Goal: Task Accomplishment & Management: Complete application form

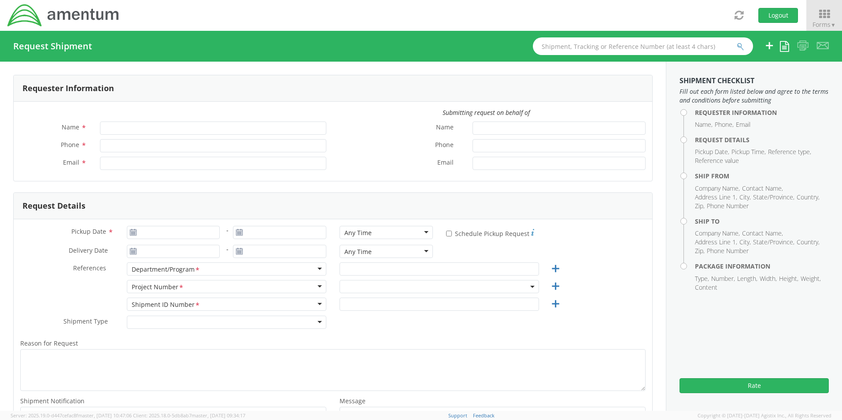
type input "[PERSON_NAME] (AJ) [PERSON_NAME]"
type input "[PHONE_NUMBER]"
type input "[PERSON_NAME][EMAIL_ADDRESS][PERSON_NAME][DOMAIN_NAME]"
click at [820, 11] on icon at bounding box center [824, 14] width 41 height 12
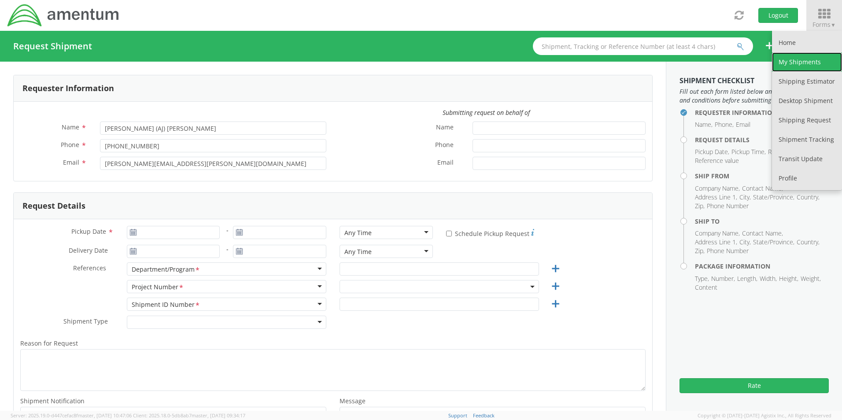
click at [793, 63] on link "My Shipments" at bounding box center [807, 61] width 70 height 19
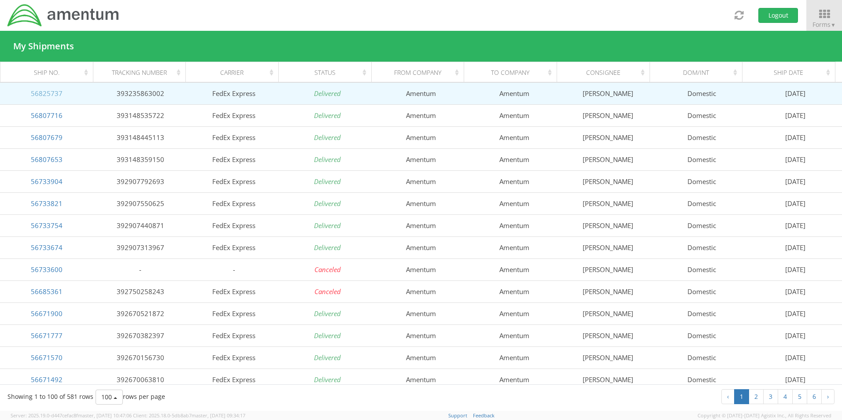
click at [46, 94] on link "56825737" at bounding box center [47, 93] width 32 height 9
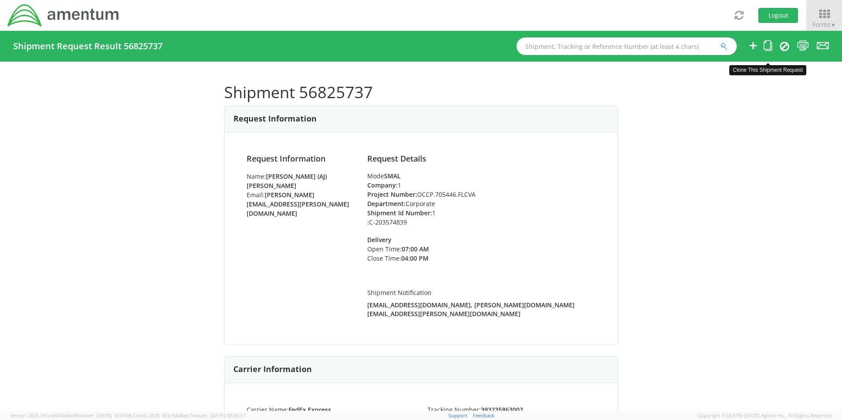
click at [767, 48] on icon at bounding box center [768, 45] width 8 height 11
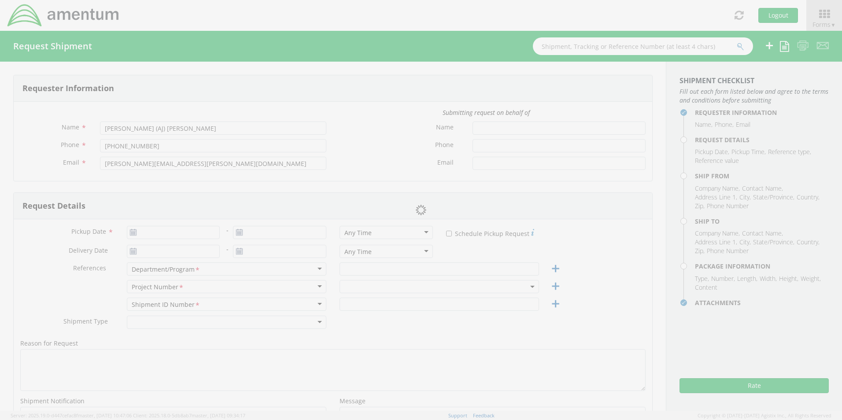
type input "[DATE]"
type input "Corporate"
type input "1"
select select
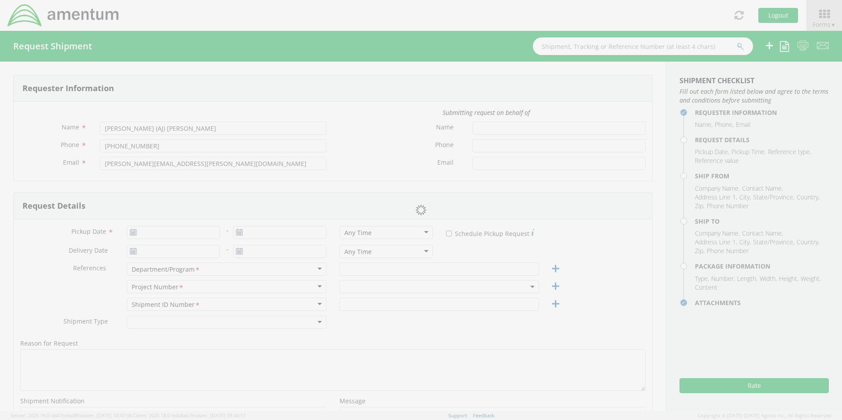
type input "Amentum"
type input "[PERSON_NAME]"
type input "[GEOGRAPHIC_DATA]"
type input "22043"
type input "[PERSON_NAME]"
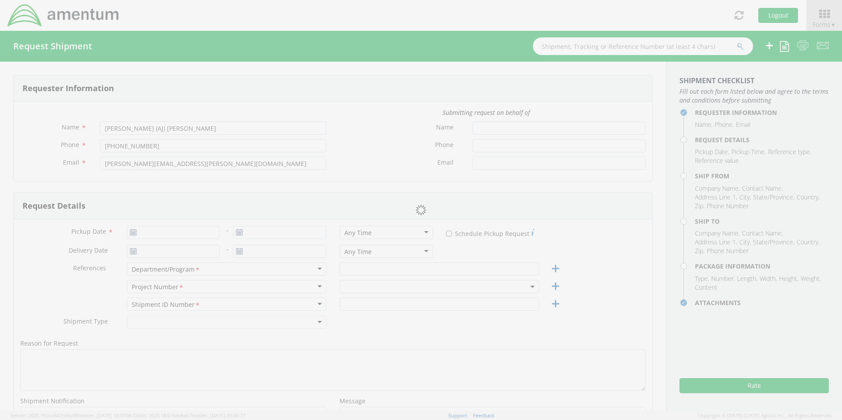
type input "5712946799"
type input "[PERSON_NAME][EMAIL_ADDRESS][PERSON_NAME][DOMAIN_NAME]"
select select
type input "Amentum"
type input "[STREET_ADDRESS][PERSON_NAME]"
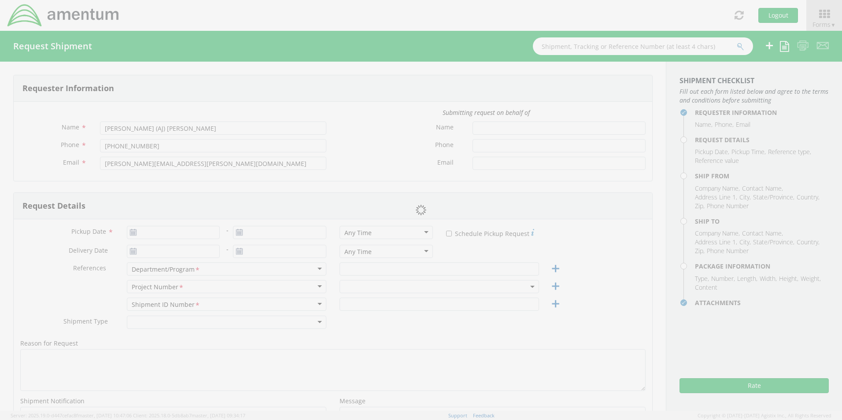
type input "Suite 200"
type input "[GEOGRAPHIC_DATA]"
type input "20874"
type input "[PERSON_NAME]"
type input "[PHONE_NUMBER]"
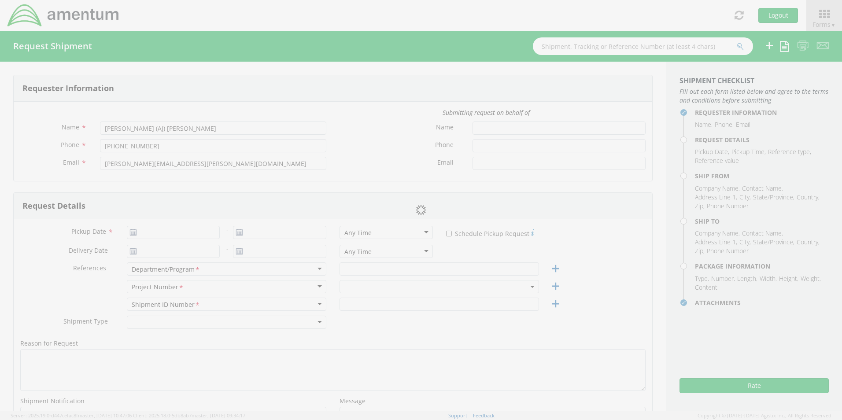
type input "[EMAIL_ADDRESS][DOMAIN_NAME]"
type input "1"
type input "9.5"
type input "12.5"
type input "0.25"
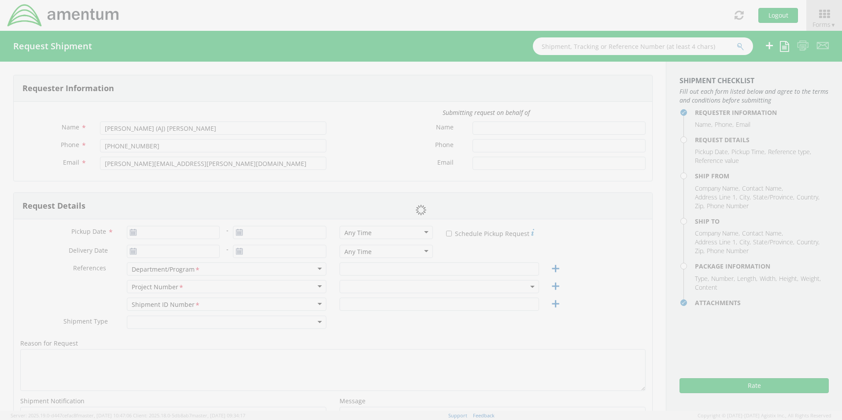
type input "1"
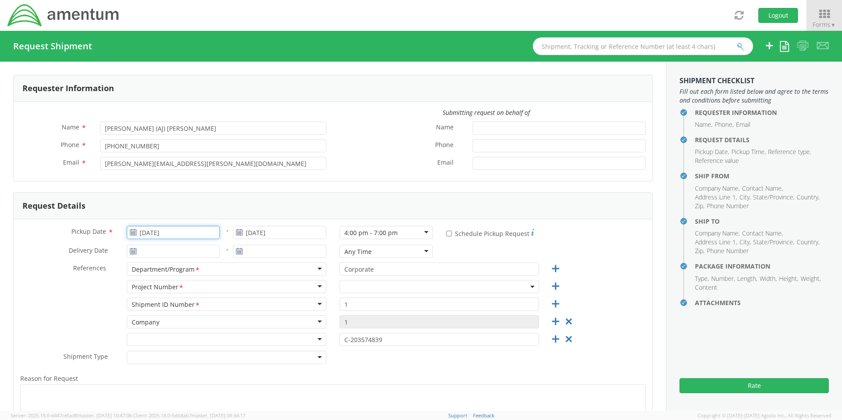
click at [175, 234] on input "[DATE]" at bounding box center [173, 232] width 93 height 13
click at [220, 304] on td "19" at bounding box center [219, 301] width 15 height 13
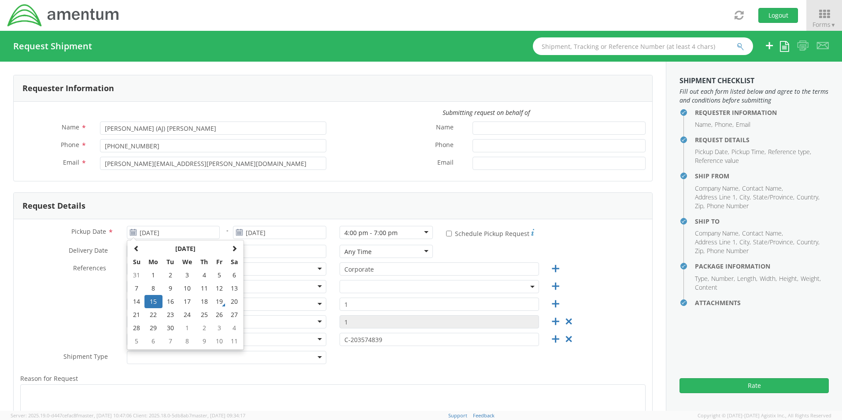
type input "[DATE]"
select select "OCCP.705446.FLCVA"
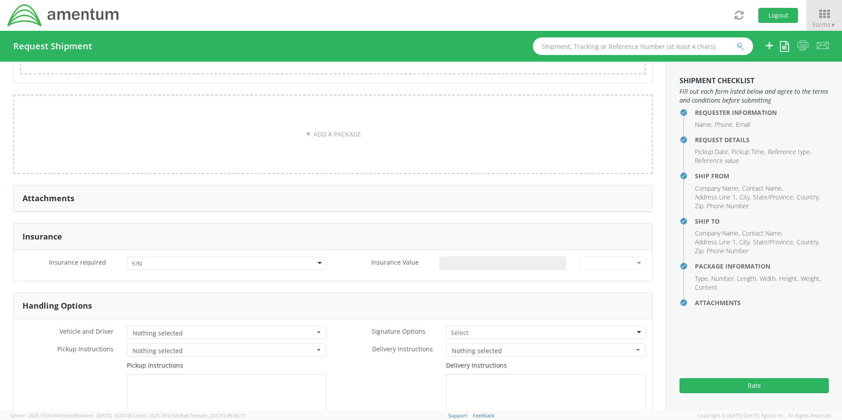
scroll to position [1087, 0]
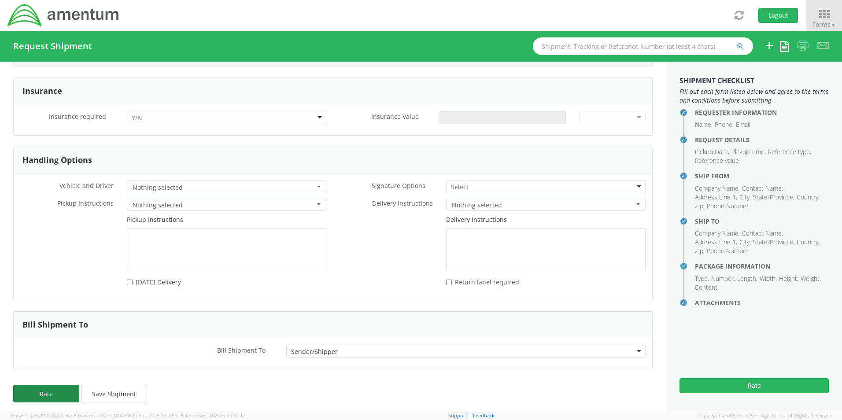
click at [63, 391] on button "Rate" at bounding box center [46, 394] width 66 height 18
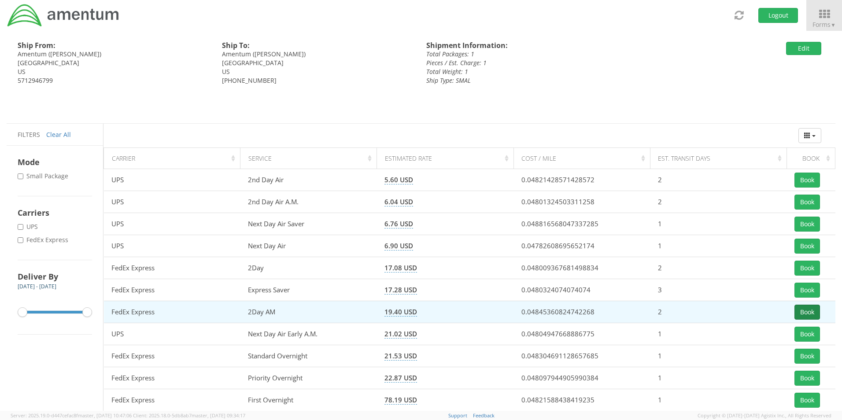
click at [810, 312] on button "Book" at bounding box center [808, 312] width 26 height 15
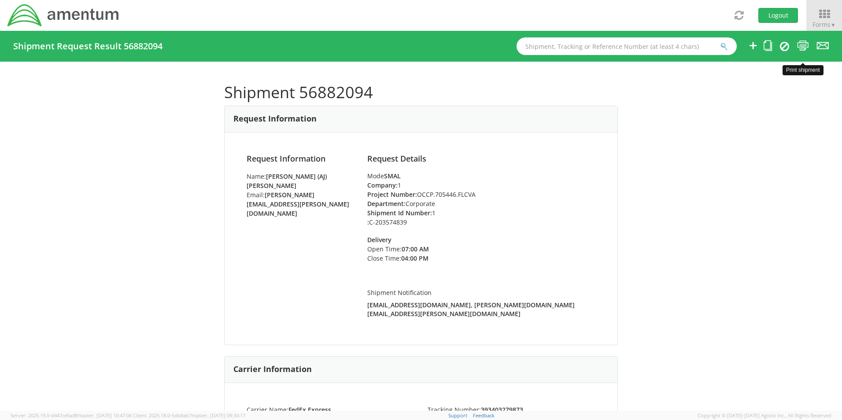
click at [802, 47] on icon at bounding box center [804, 45] width 12 height 11
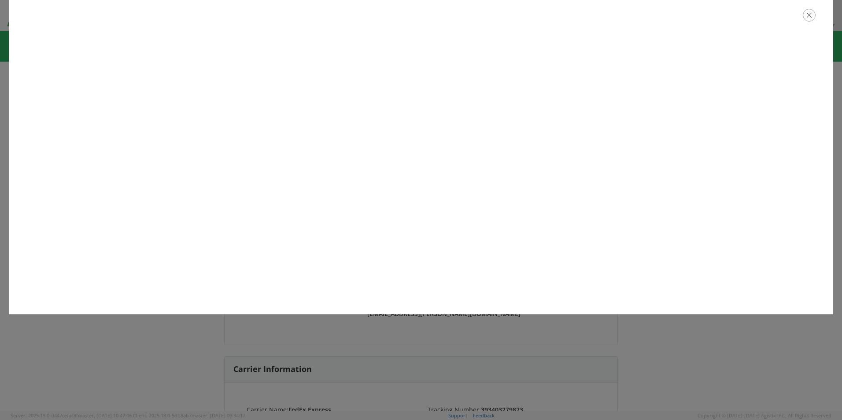
click at [812, 15] on icon "button" at bounding box center [809, 15] width 13 height 13
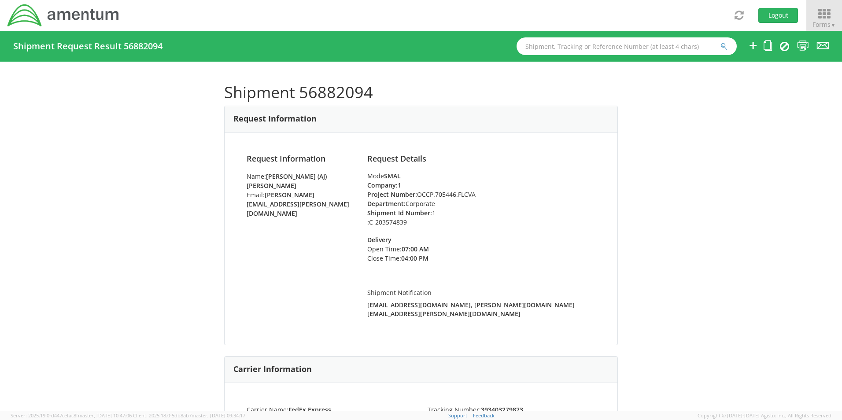
click at [821, 16] on icon at bounding box center [824, 14] width 41 height 12
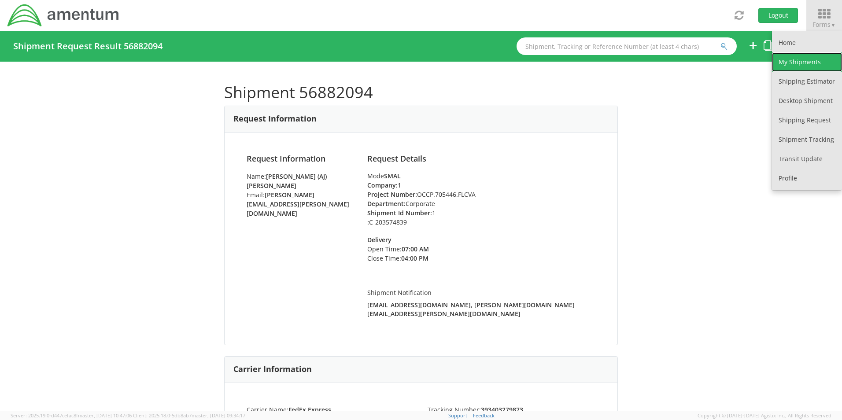
click at [811, 62] on link "My Shipments" at bounding box center [807, 61] width 70 height 19
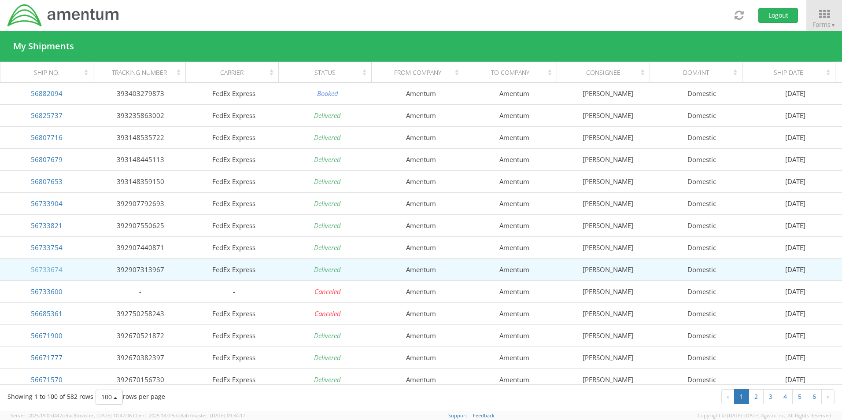
click at [57, 270] on link "56733674" at bounding box center [47, 269] width 32 height 9
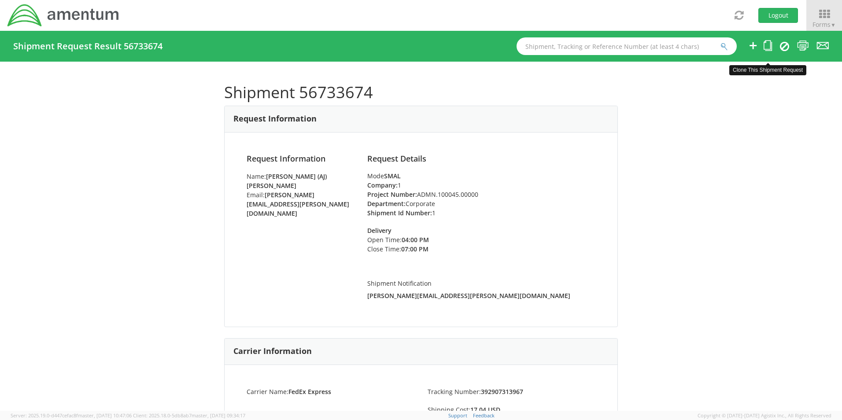
click at [769, 46] on icon at bounding box center [768, 45] width 8 height 11
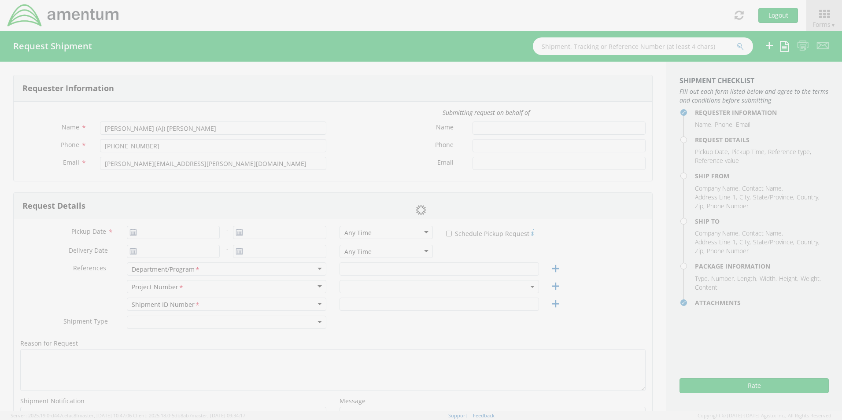
type input "[DATE]"
type input "Corporate"
type input "1"
select select
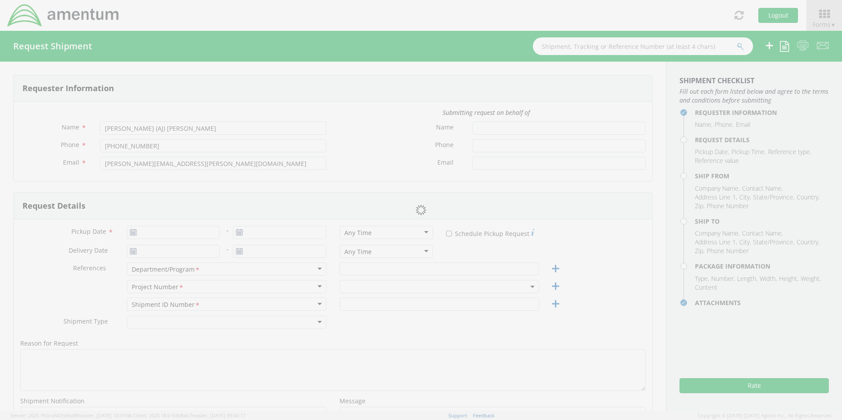
type input "Amentum"
type input "[STREET_ADDRESS]"
type input "Suite 400"
type input "Chantilly"
type input "20151"
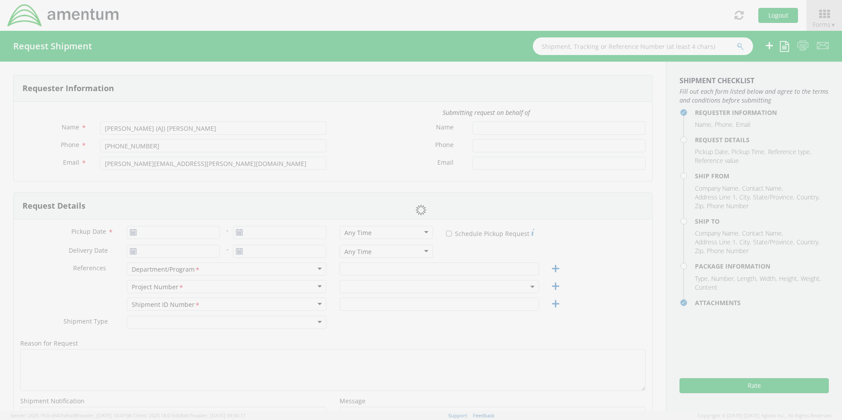
type input "[PERSON_NAME] (AJ) [PERSON_NAME]"
type input "[PHONE_NUMBER]"
type input "[PERSON_NAME][EMAIL_ADDRESS][PERSON_NAME][DOMAIN_NAME]"
select select
type input "Amentum"
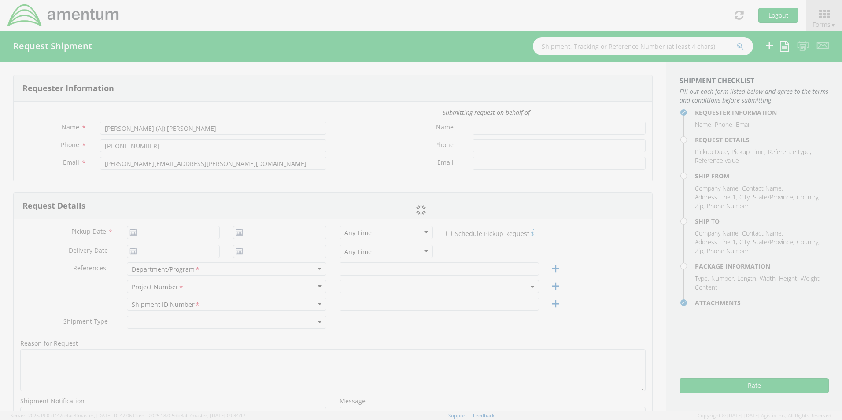
type input "[STREET_ADDRESS][PERSON_NAME]"
type input "Apt C"
type input "Bowling Green"
type input "42101"
type input "[PERSON_NAME]"
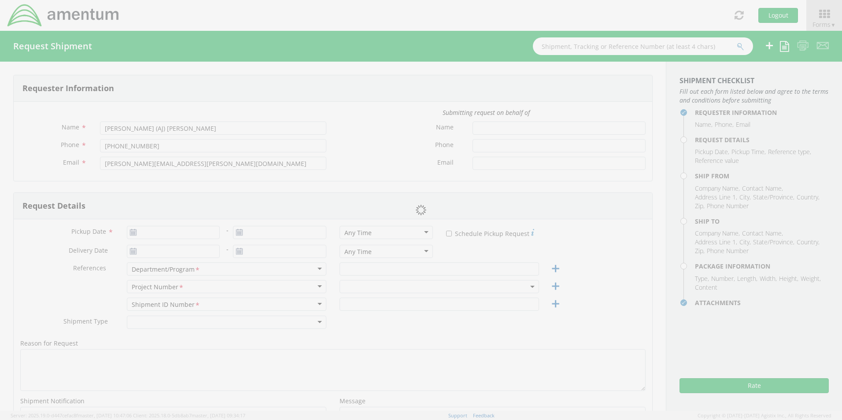
type input "[PHONE_NUMBER]"
type input "[PERSON_NAME][EMAIL_ADDRESS][PERSON_NAME][DOMAIN_NAME]"
type input "1"
type input "9.5"
type input "12.5"
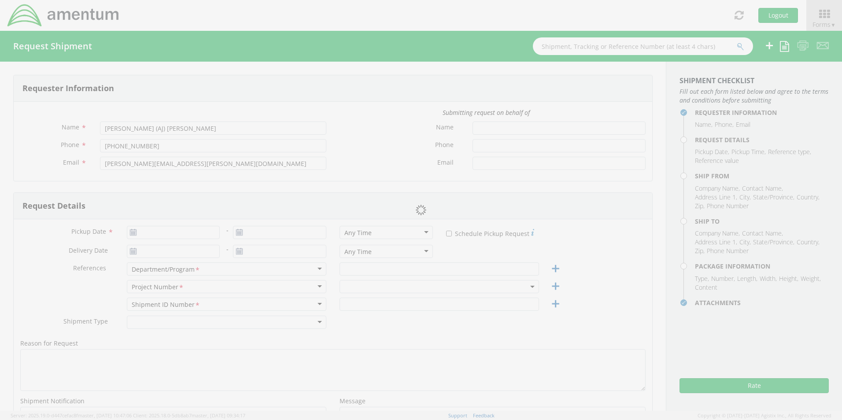
type input "0.25"
type input "1"
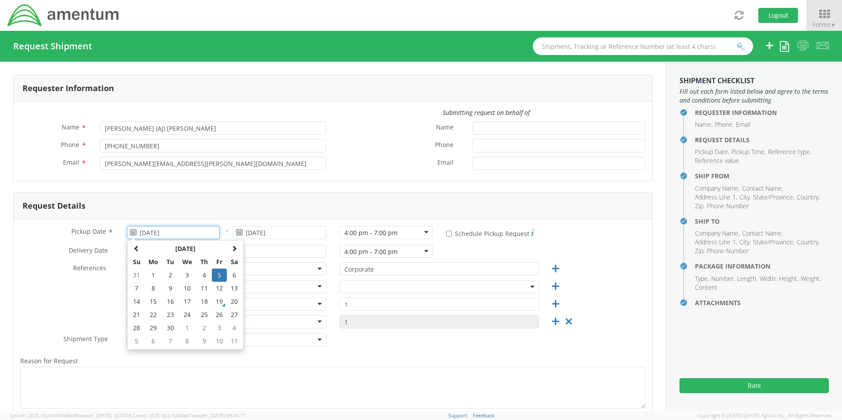
click at [193, 232] on input "[DATE]" at bounding box center [173, 232] width 93 height 13
select select "ADMN.100045.00000"
click at [217, 301] on td "19" at bounding box center [219, 301] width 15 height 13
type input "[DATE]"
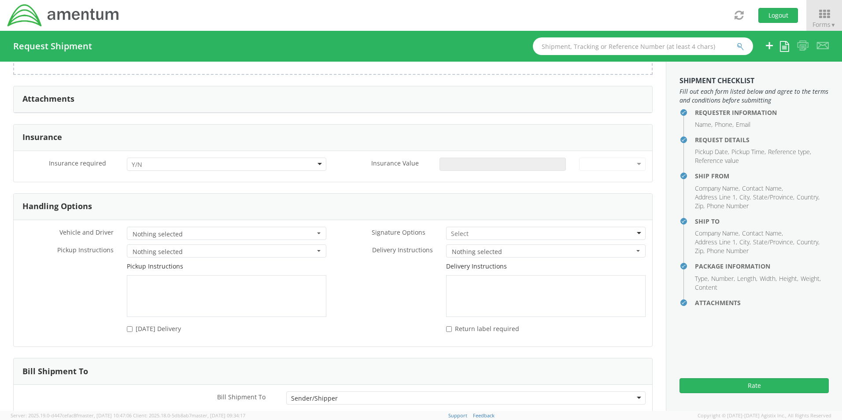
scroll to position [1069, 0]
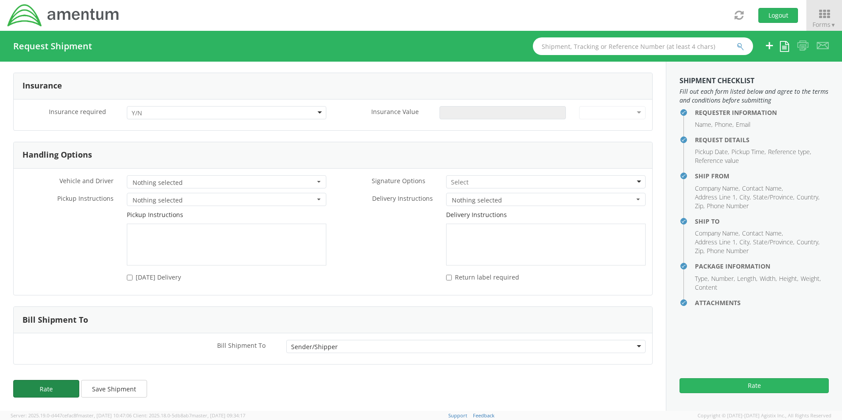
click at [48, 384] on button "Rate" at bounding box center [46, 389] width 66 height 18
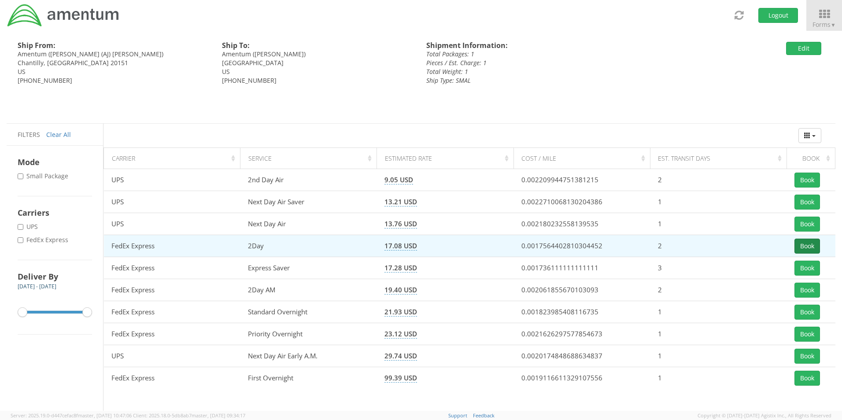
click at [807, 240] on button "Book" at bounding box center [808, 246] width 26 height 15
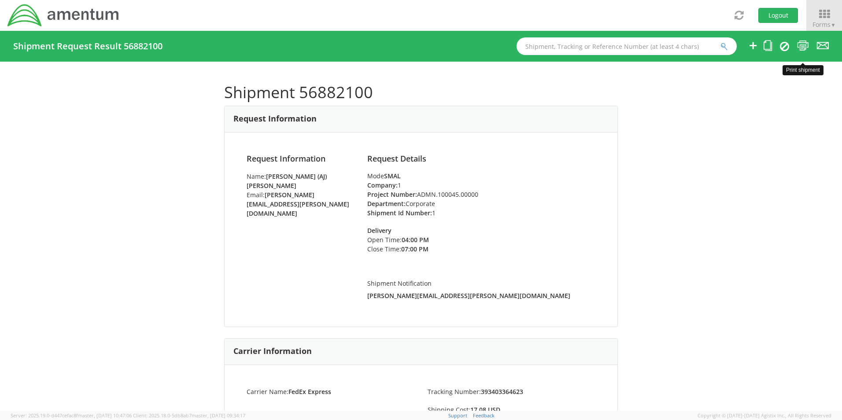
click at [804, 45] on icon at bounding box center [804, 45] width 12 height 11
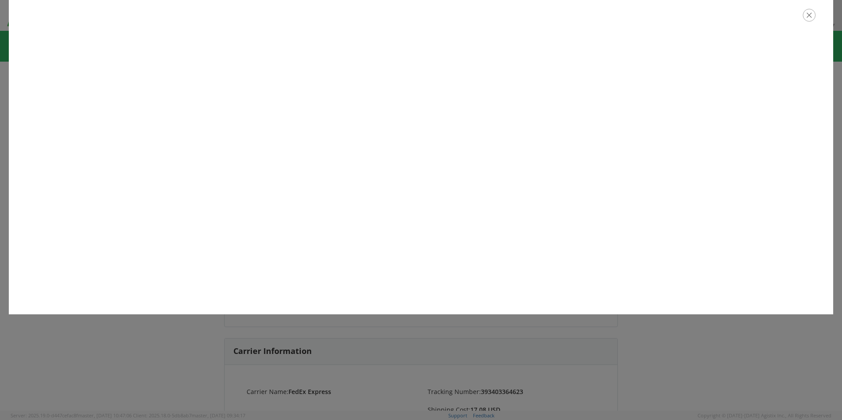
click at [810, 16] on icon "button" at bounding box center [809, 15] width 13 height 13
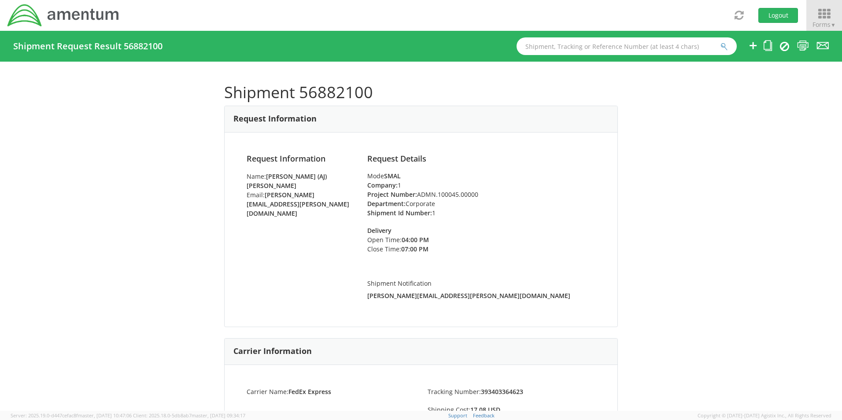
click at [822, 18] on icon at bounding box center [824, 14] width 41 height 12
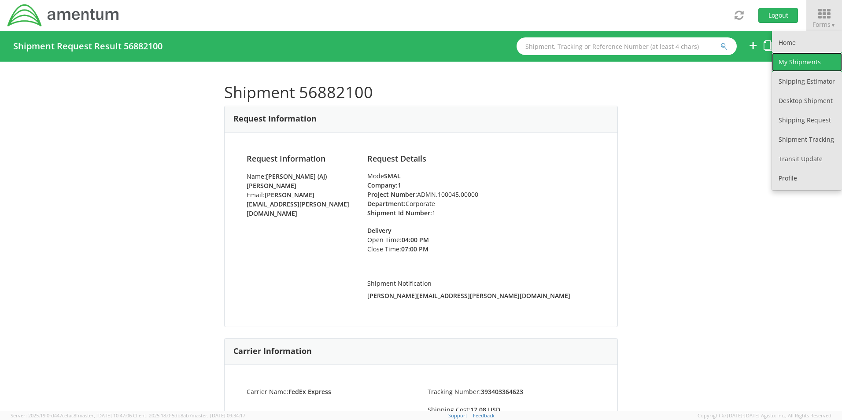
click at [803, 58] on link "My Shipments" at bounding box center [807, 61] width 70 height 19
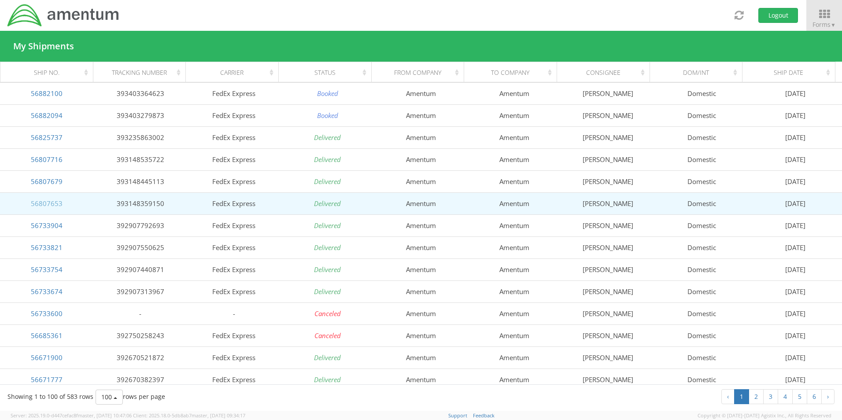
click at [49, 204] on link "56807653" at bounding box center [47, 203] width 32 height 9
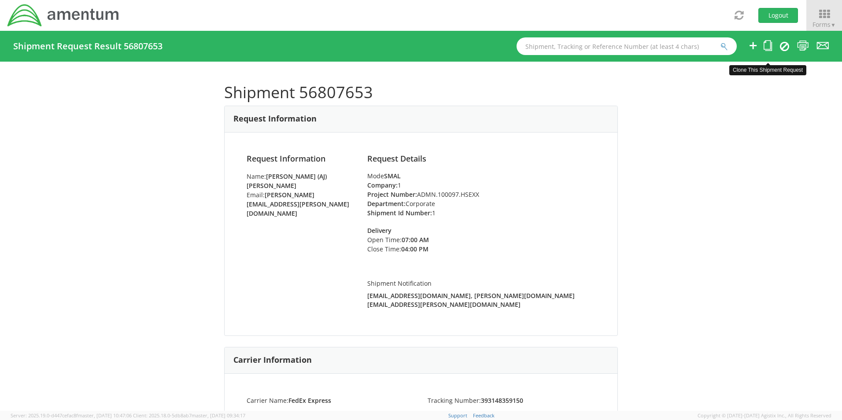
click at [769, 44] on icon at bounding box center [768, 45] width 8 height 11
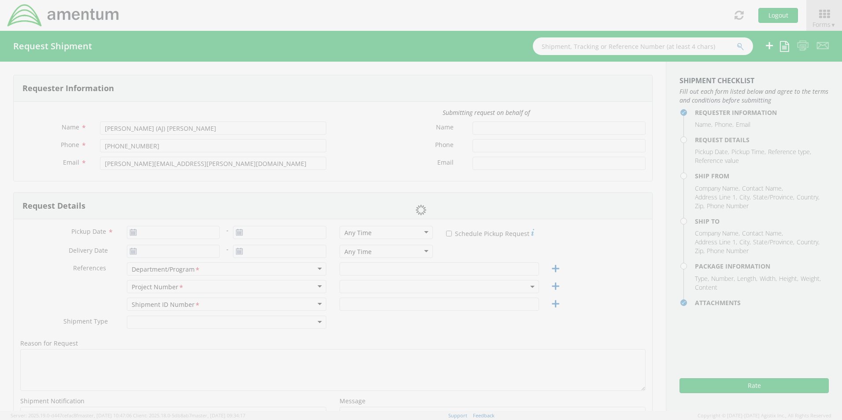
type input "5712946799"
type input "[DATE]"
type input "Corporate"
type input "1"
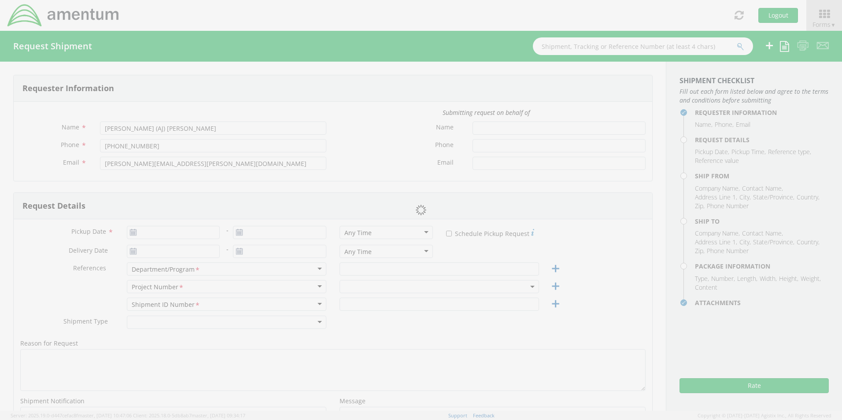
select select
type input "Amentum"
type input "[STREET_ADDRESS]"
type input "Suite 400"
type input "Chantilly"
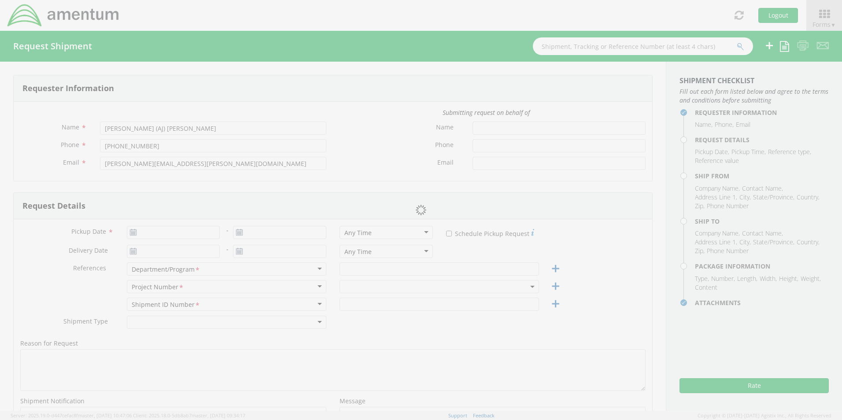
type input "20151"
type input "[PERSON_NAME]"
type input "[PHONE_NUMBER]"
type input "[PERSON_NAME][EMAIL_ADDRESS][PERSON_NAME][DOMAIN_NAME]"
select select
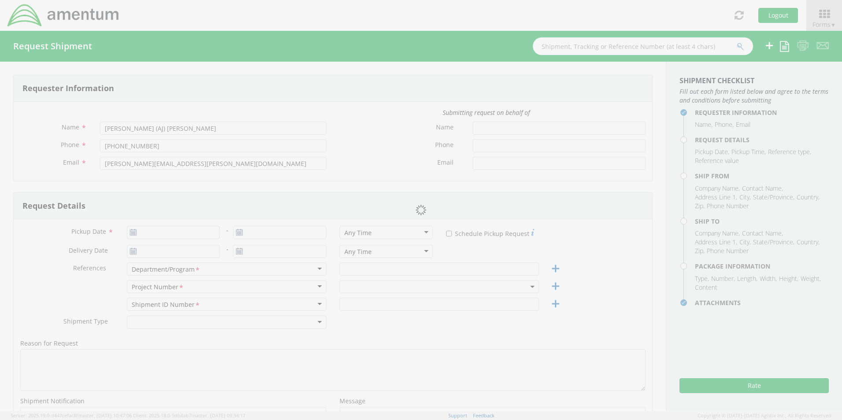
type input "Amentum"
type input "[STREET_ADDRESS]"
type input "[GEOGRAPHIC_DATA]"
type input "76177"
type input "[PERSON_NAME]"
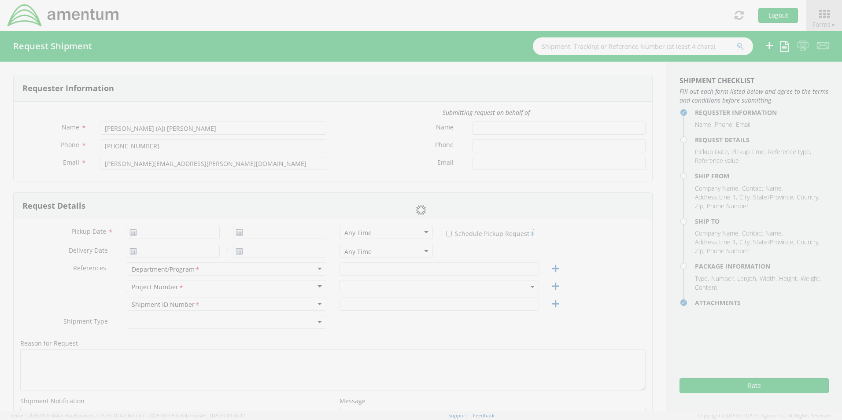
type input "[PHONE_NUMBER]"
type input "[EMAIL_ADDRESS][DOMAIN_NAME]"
type input "1"
type input "9.5"
type input "12.5"
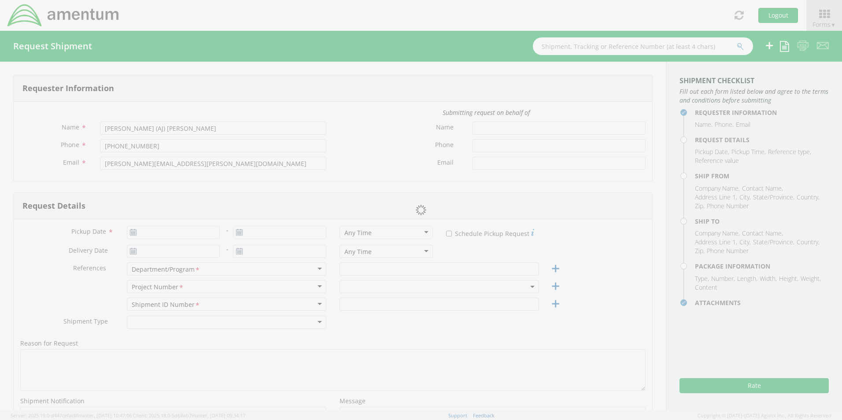
type input "0.25"
type input "1"
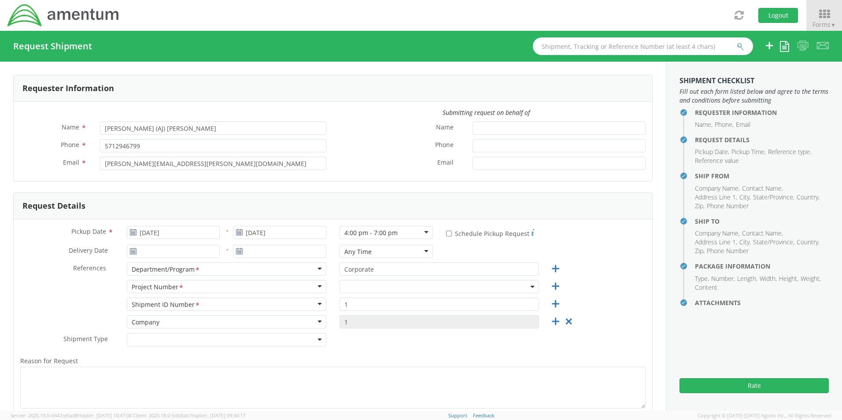
select select "ADMN.100097.HSEXX"
click at [193, 235] on input "[DATE]" at bounding box center [173, 232] width 93 height 13
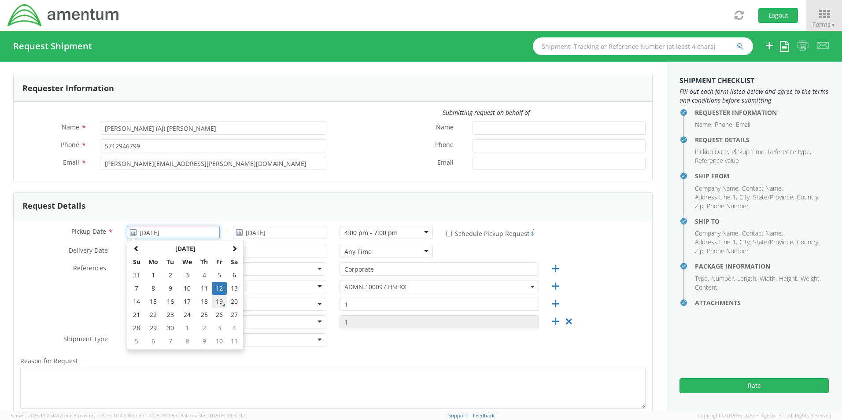
click at [216, 301] on td "19" at bounding box center [219, 301] width 15 height 13
type input "[DATE]"
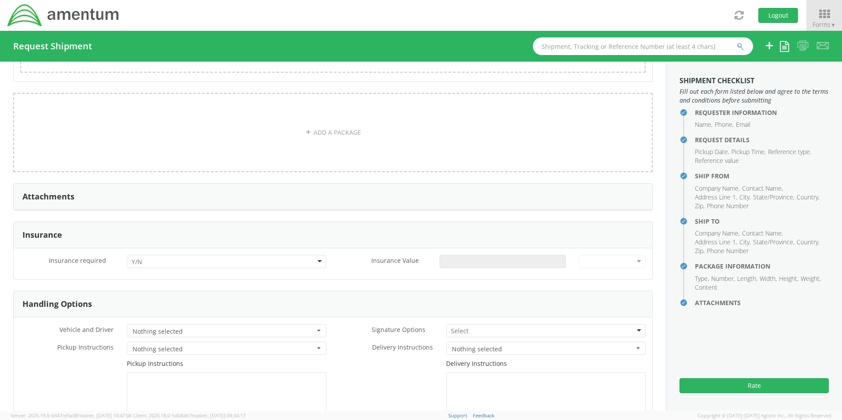
scroll to position [1069, 0]
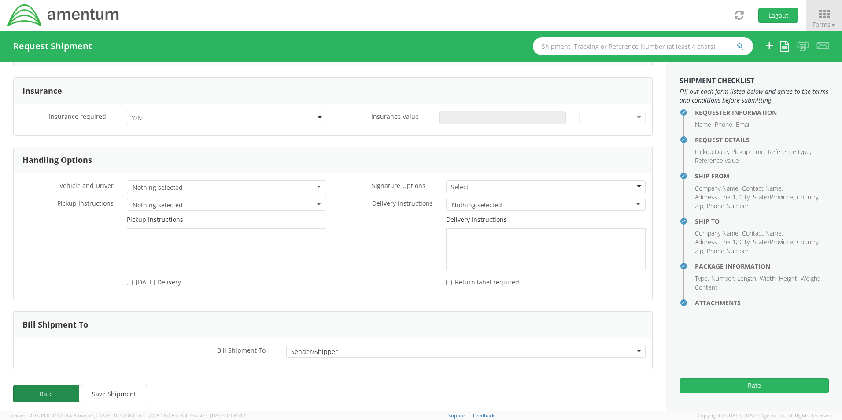
click at [46, 393] on button "Rate" at bounding box center [46, 394] width 66 height 18
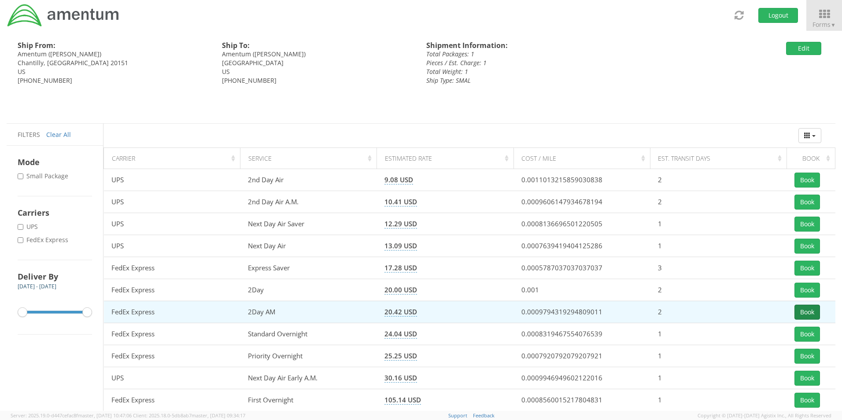
click at [803, 311] on button "Book" at bounding box center [808, 312] width 26 height 15
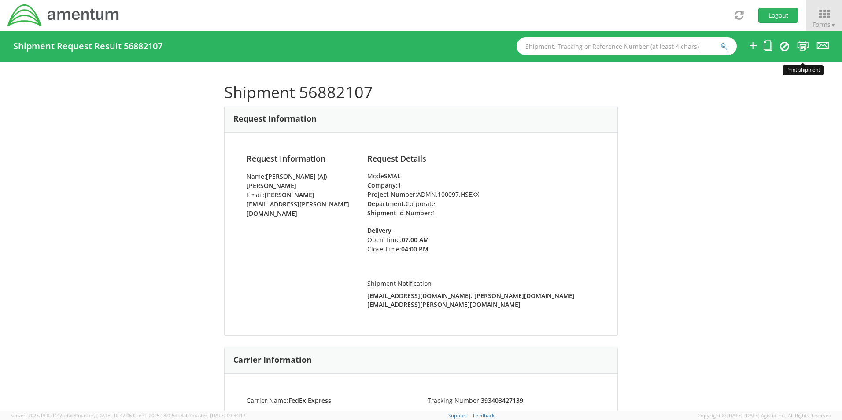
click at [803, 47] on icon at bounding box center [804, 45] width 12 height 11
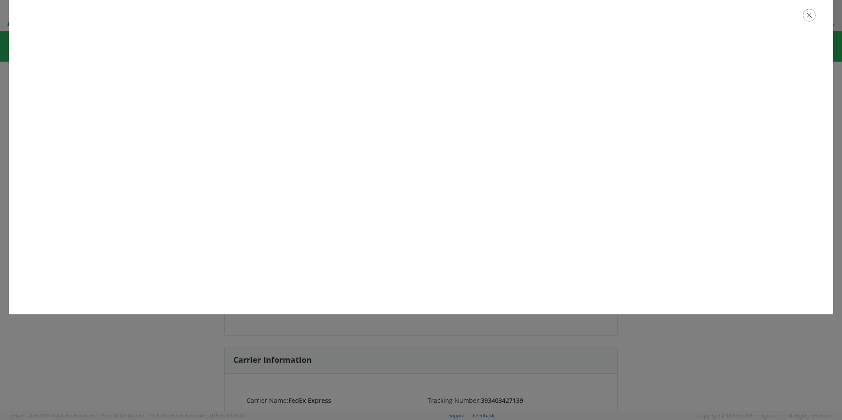
click at [810, 15] on icon "button" at bounding box center [809, 15] width 13 height 13
